Goal: Check status

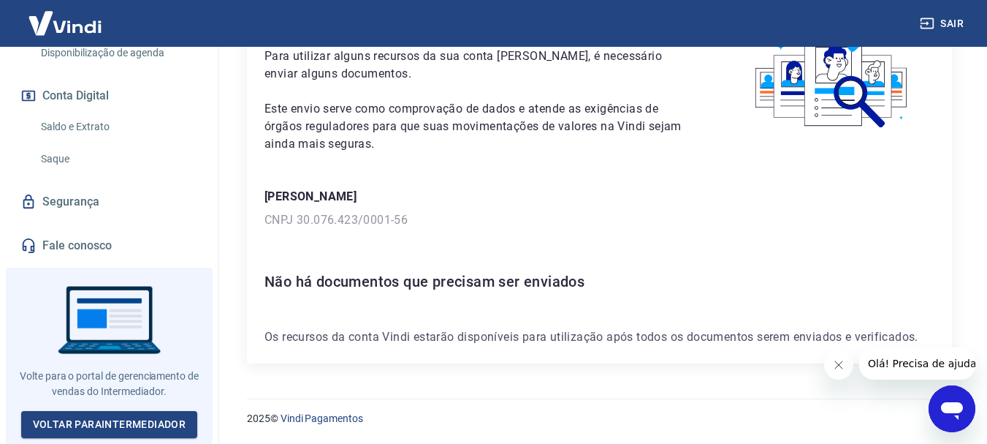
scroll to position [468, 0]
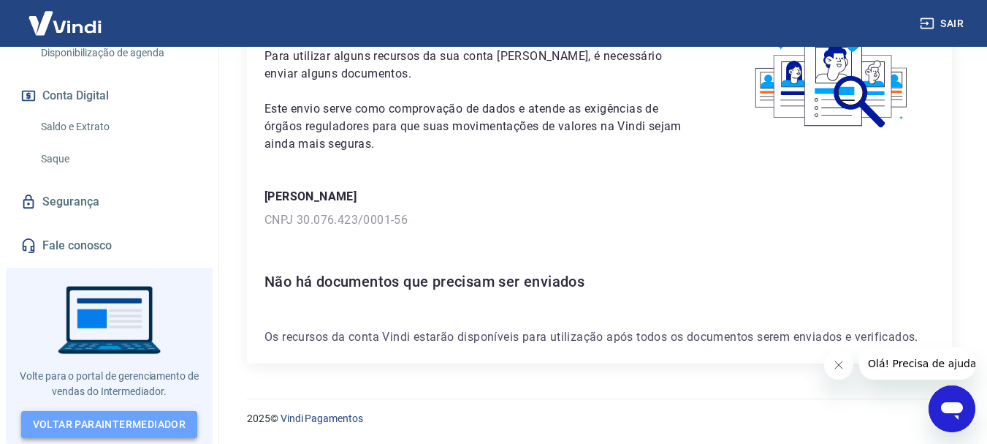
click at [107, 419] on link "Voltar para Intermediador" at bounding box center [109, 424] width 177 height 27
